Goal: Navigation & Orientation: Find specific page/section

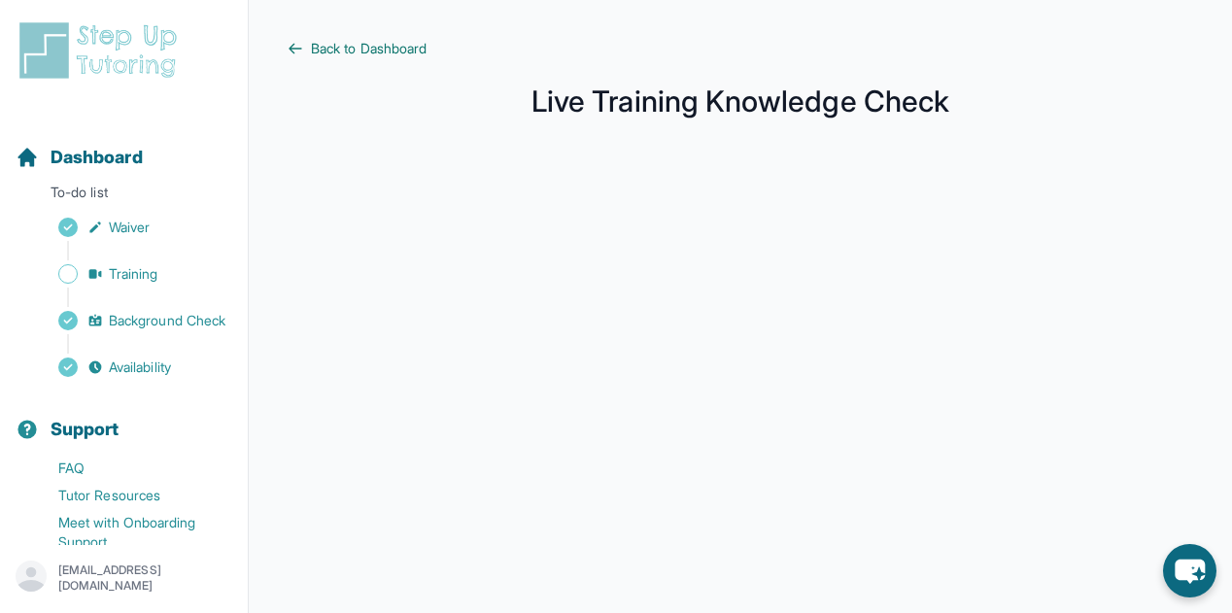
click at [337, 43] on span "Back to Dashboard" at bounding box center [369, 48] width 116 height 19
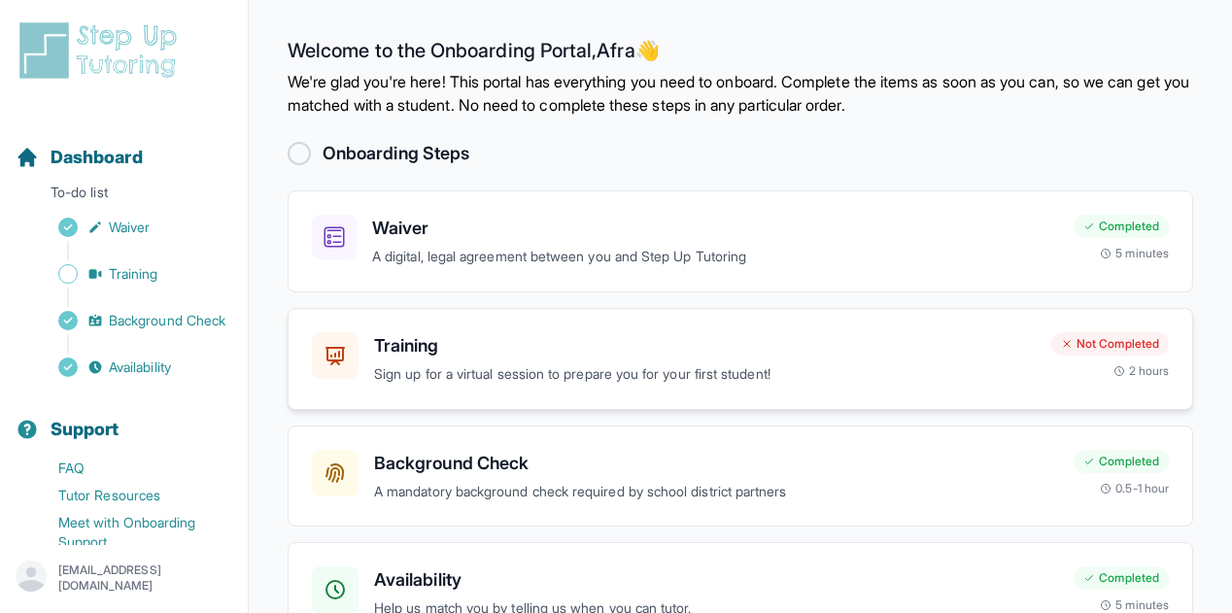
click at [622, 384] on div "Training Sign up for a virtual session to prepare you for your first student! N…" at bounding box center [741, 359] width 906 height 102
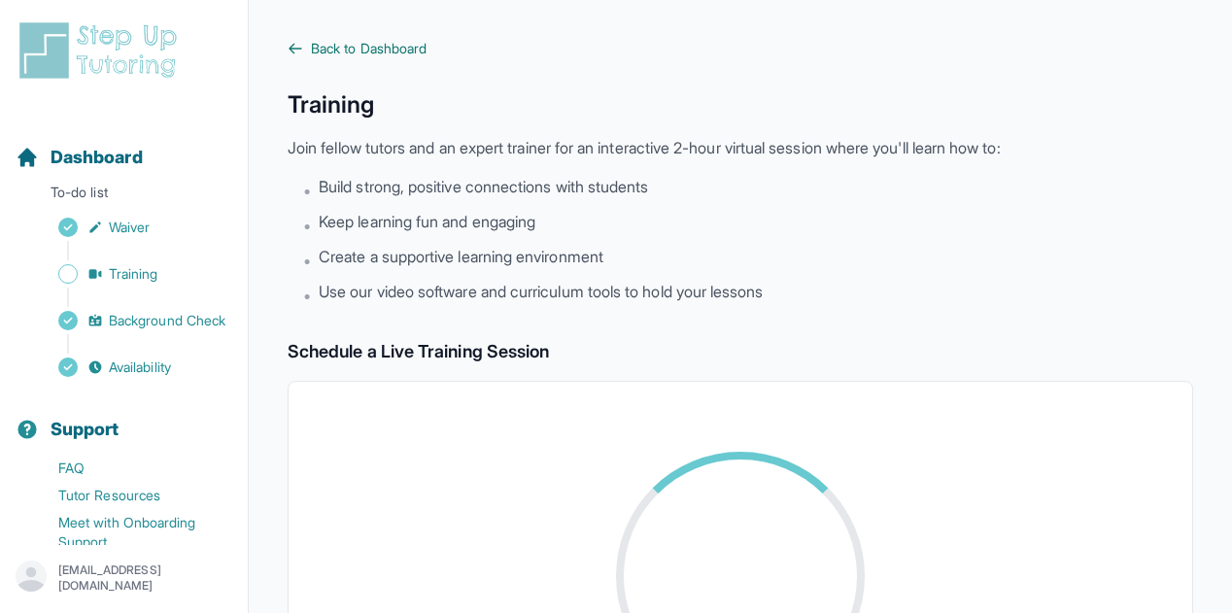
click at [305, 44] on link "Back to Dashboard" at bounding box center [741, 48] width 906 height 19
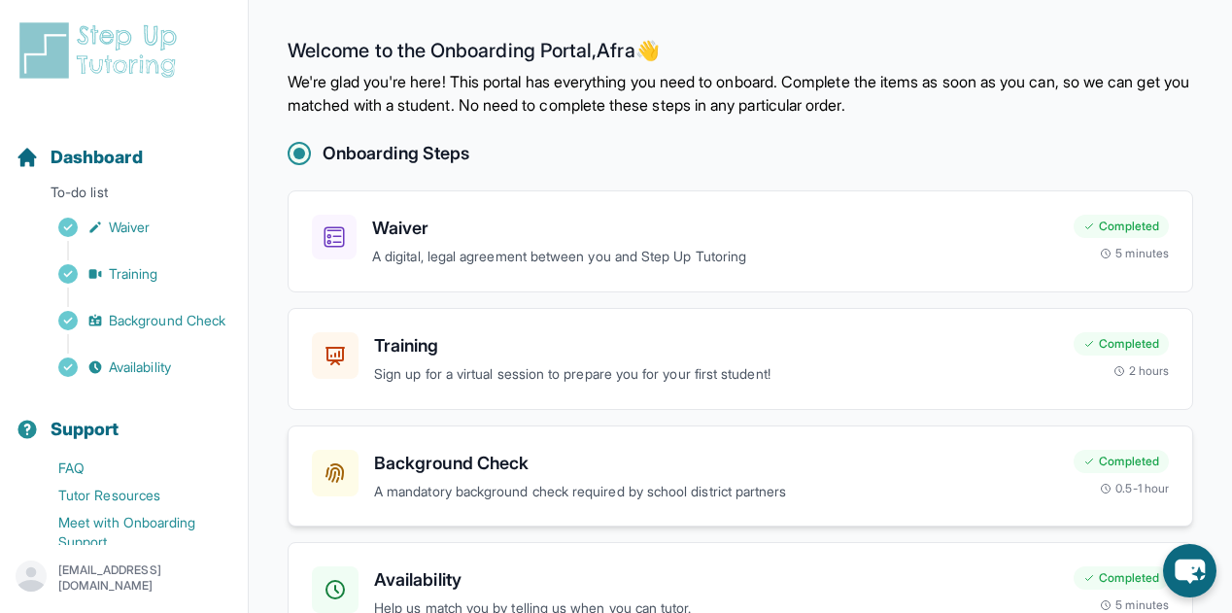
scroll to position [118, 0]
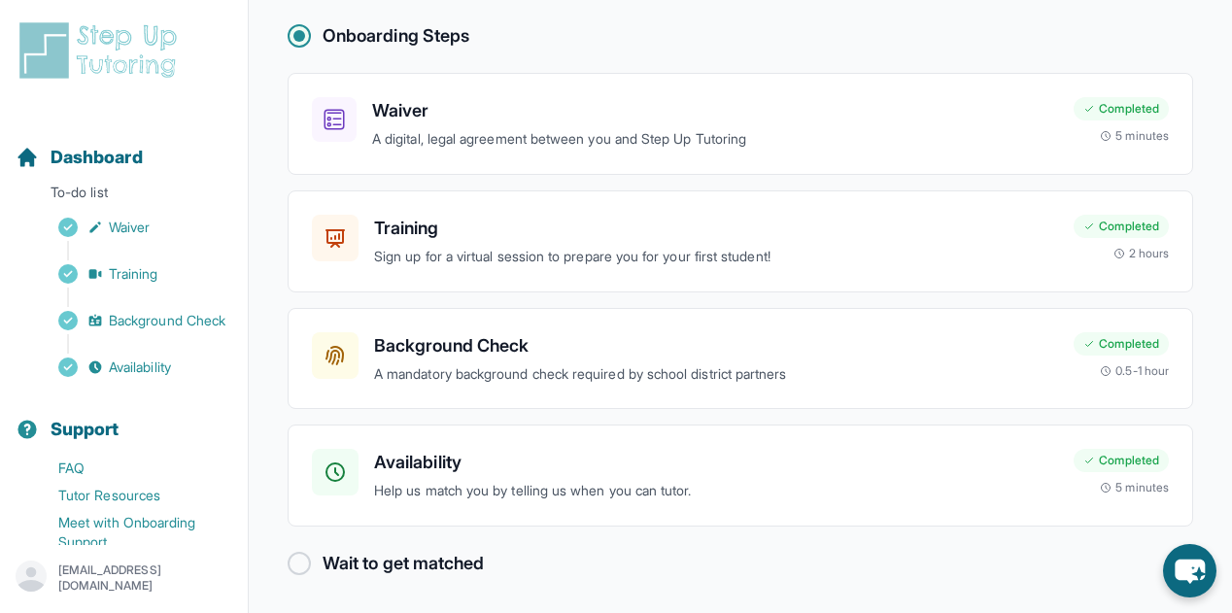
click at [300, 561] on div at bounding box center [299, 563] width 23 height 23
